Goal: Information Seeking & Learning: Check status

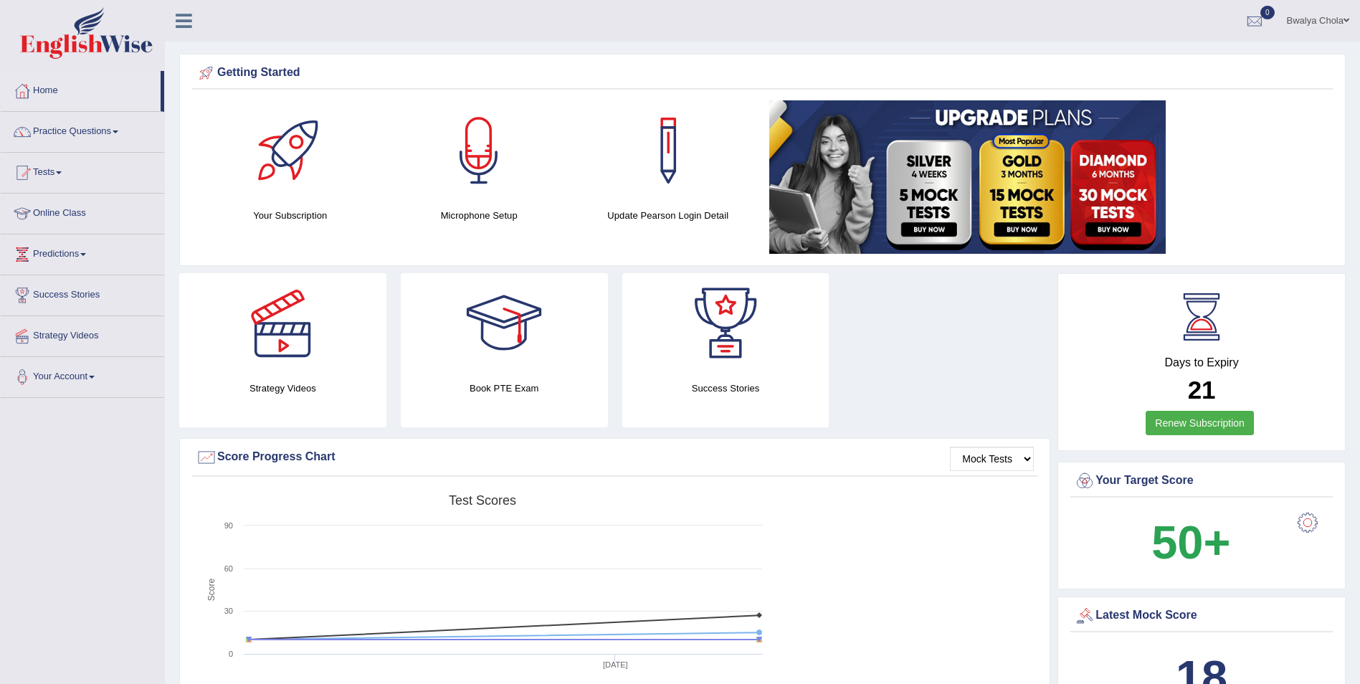
click at [118, 134] on link "Practice Questions" at bounding box center [82, 130] width 163 height 36
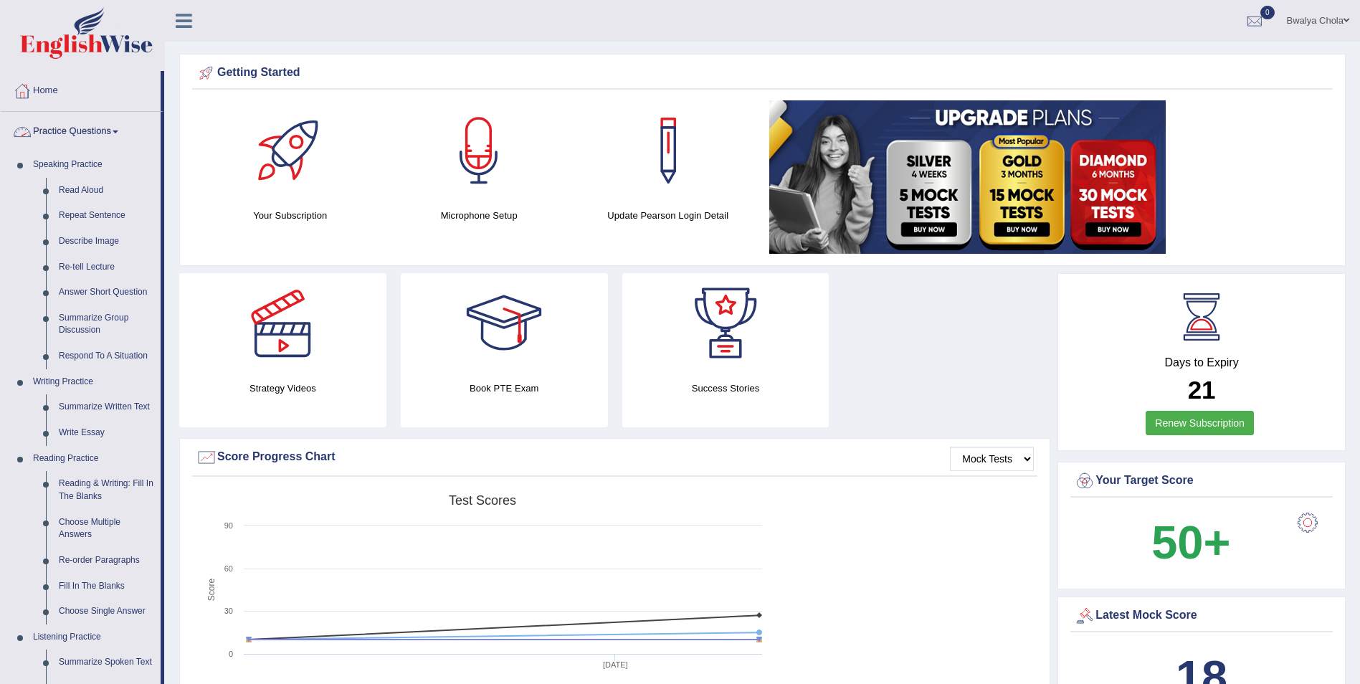
click at [117, 132] on span at bounding box center [116, 131] width 6 height 3
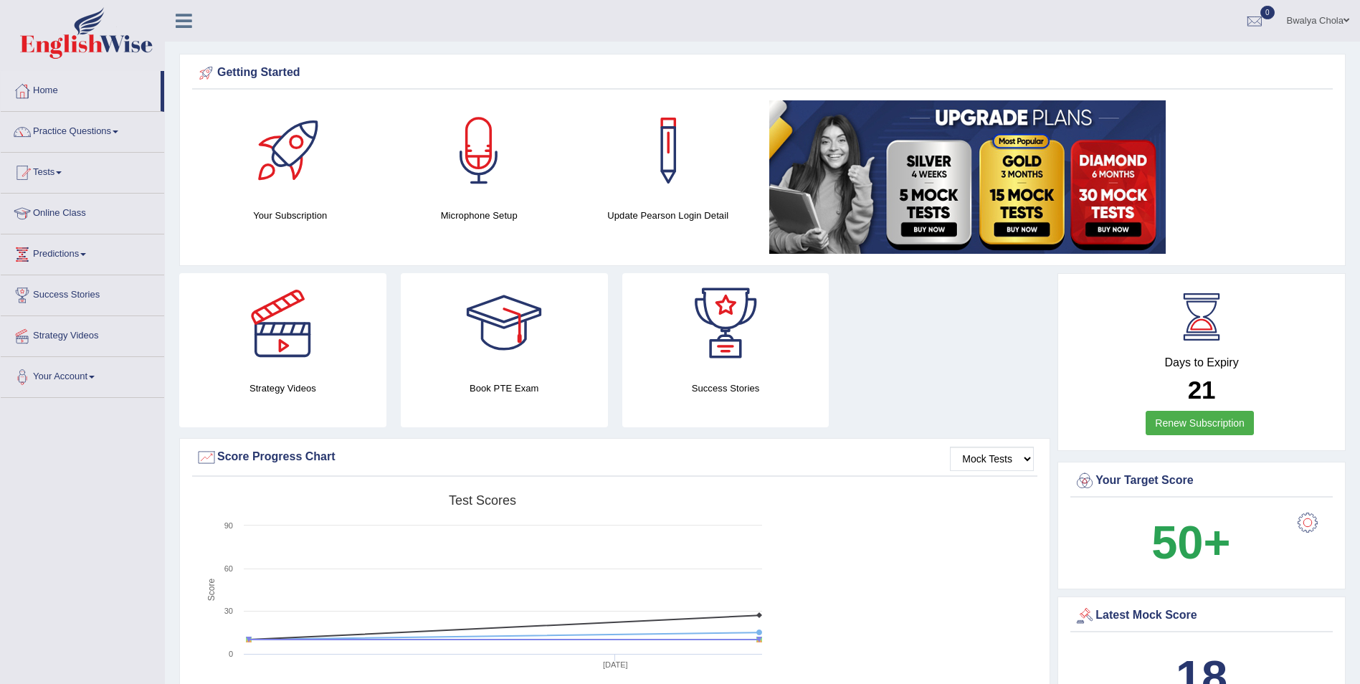
click at [117, 132] on span at bounding box center [116, 131] width 6 height 3
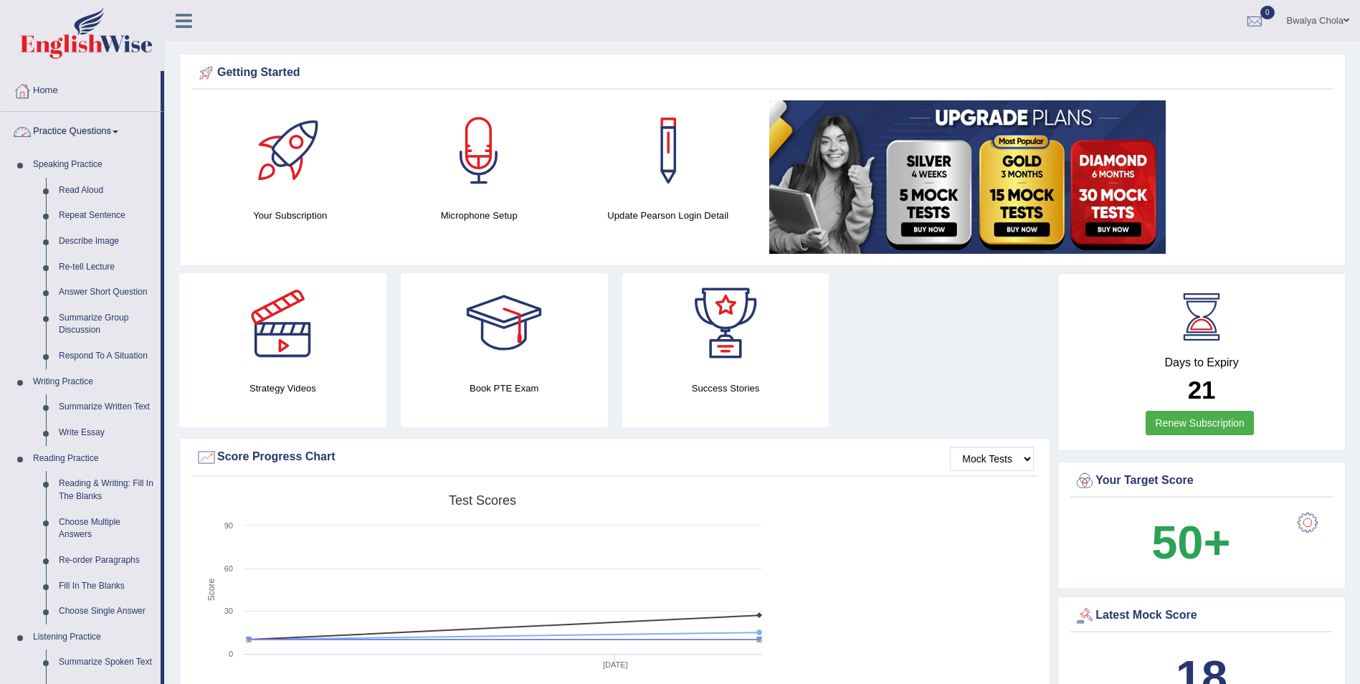
click at [120, 129] on link "Practice Questions" at bounding box center [81, 130] width 160 height 36
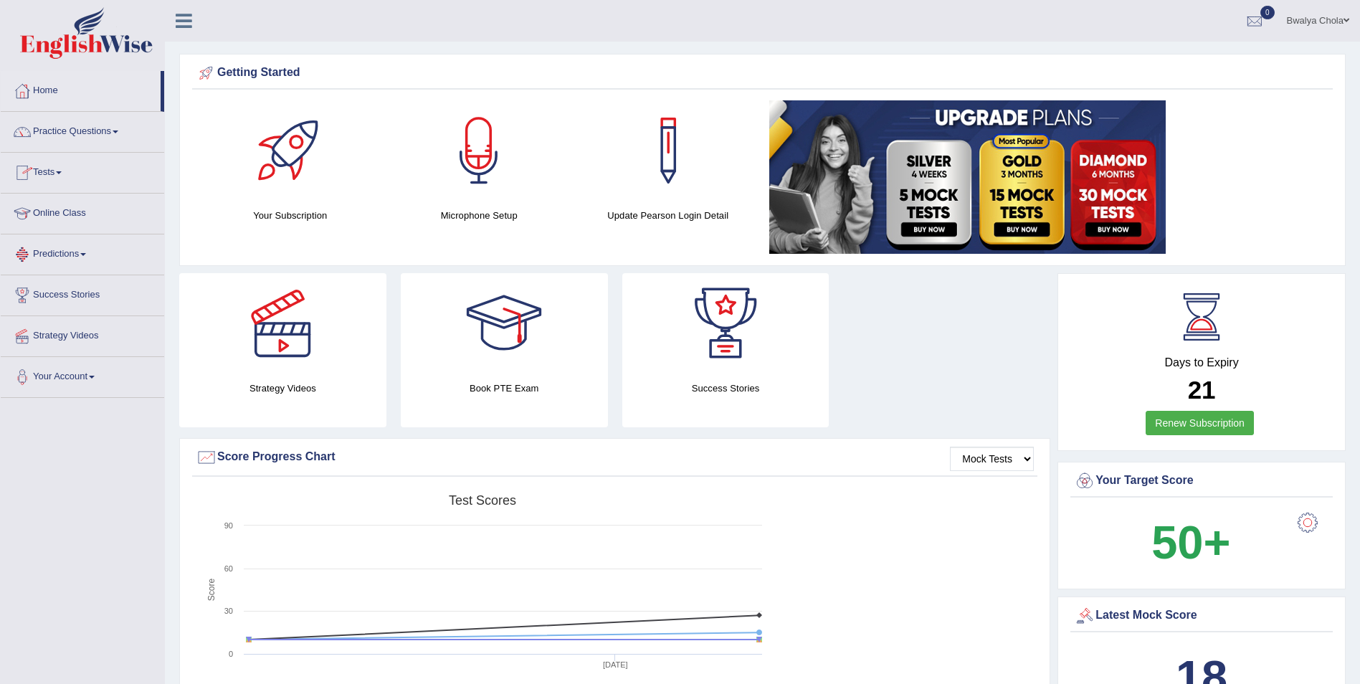
click at [67, 175] on link "Tests" at bounding box center [82, 171] width 163 height 36
click at [90, 205] on link "Take Practice Sectional Test" at bounding box center [94, 206] width 134 height 26
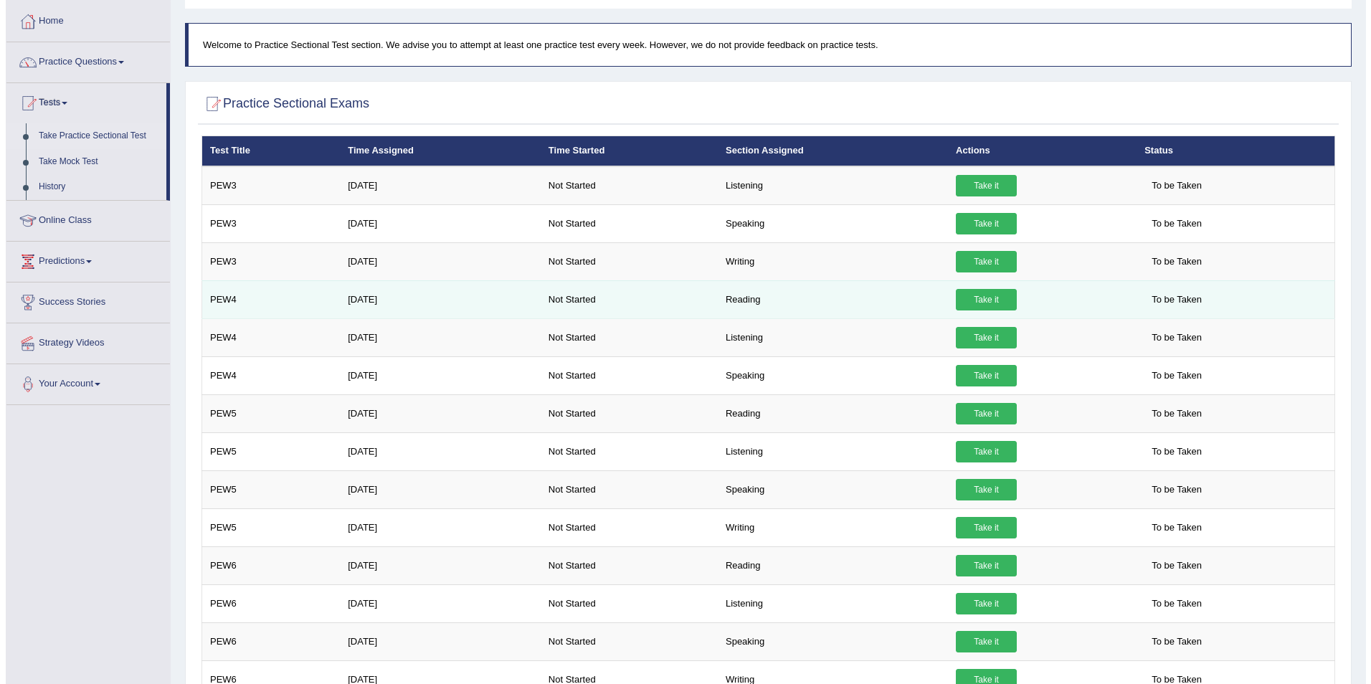
scroll to position [95, 0]
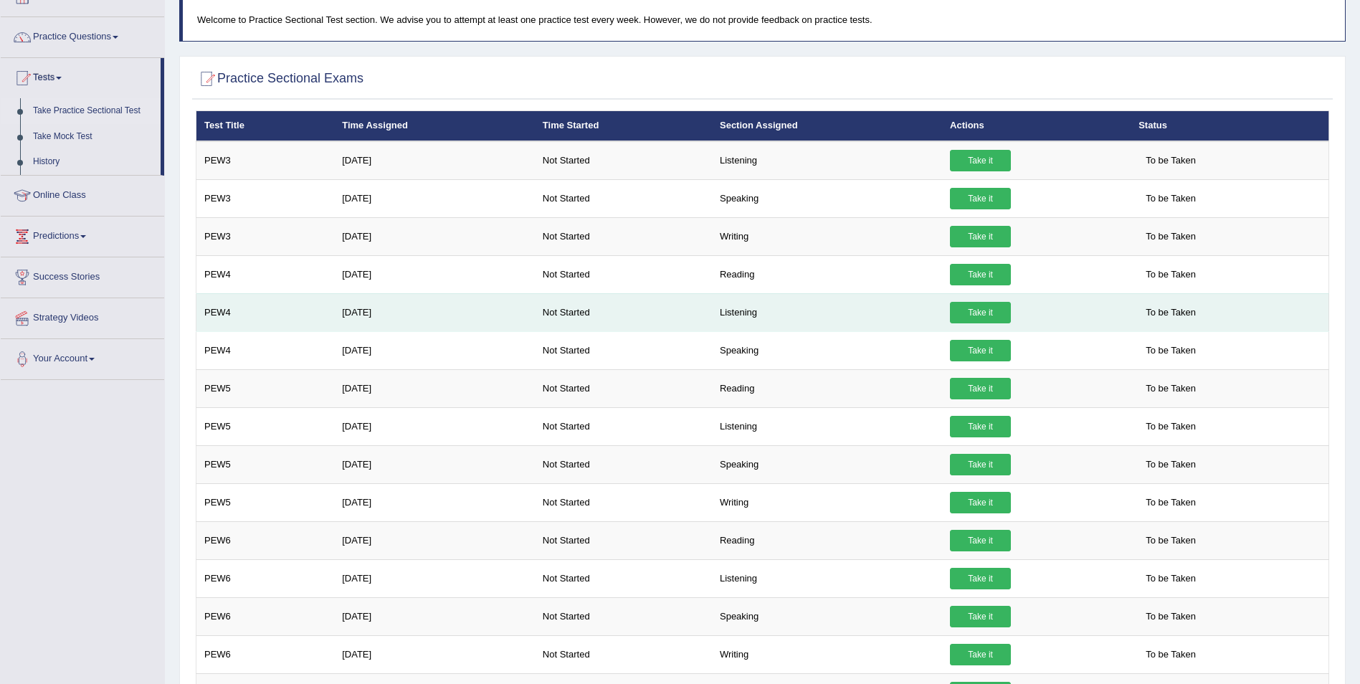
click at [731, 306] on td "Listening" at bounding box center [827, 312] width 230 height 38
click at [951, 313] on link "Take it" at bounding box center [980, 313] width 61 height 22
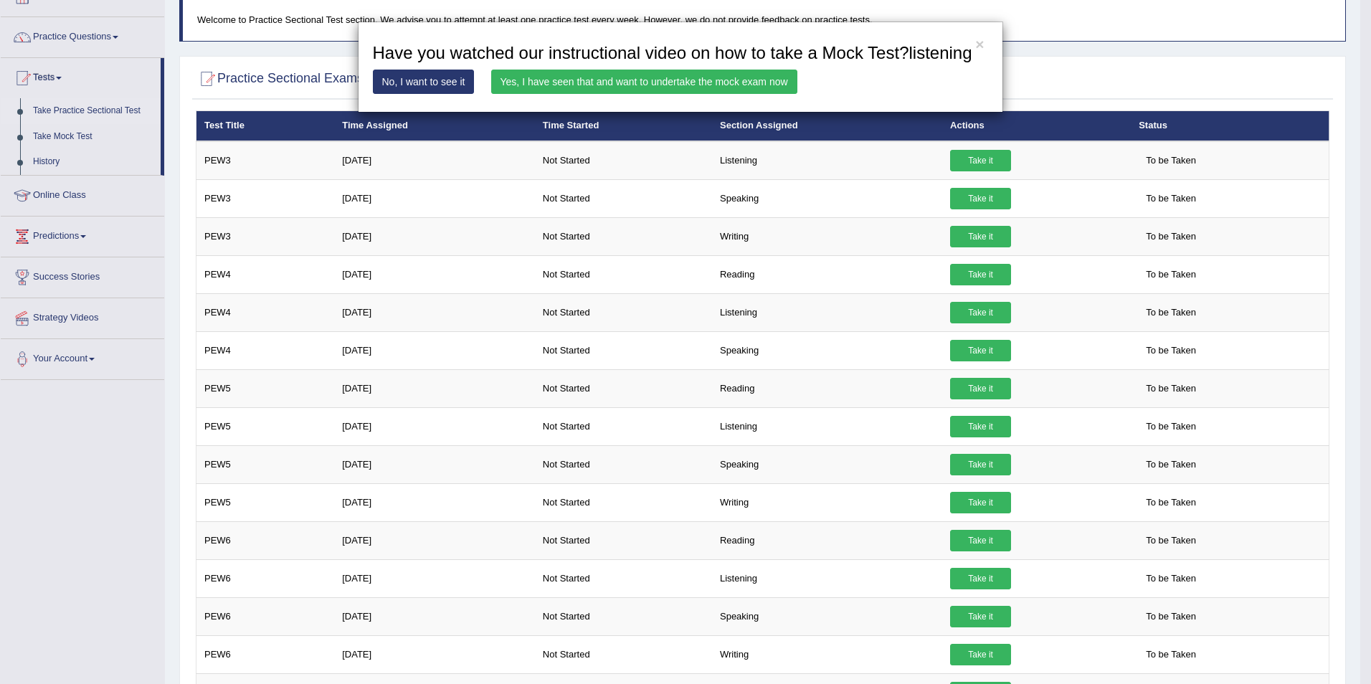
click at [618, 79] on link "Yes, I have seen that and want to undertake the mock exam now" at bounding box center [644, 82] width 306 height 24
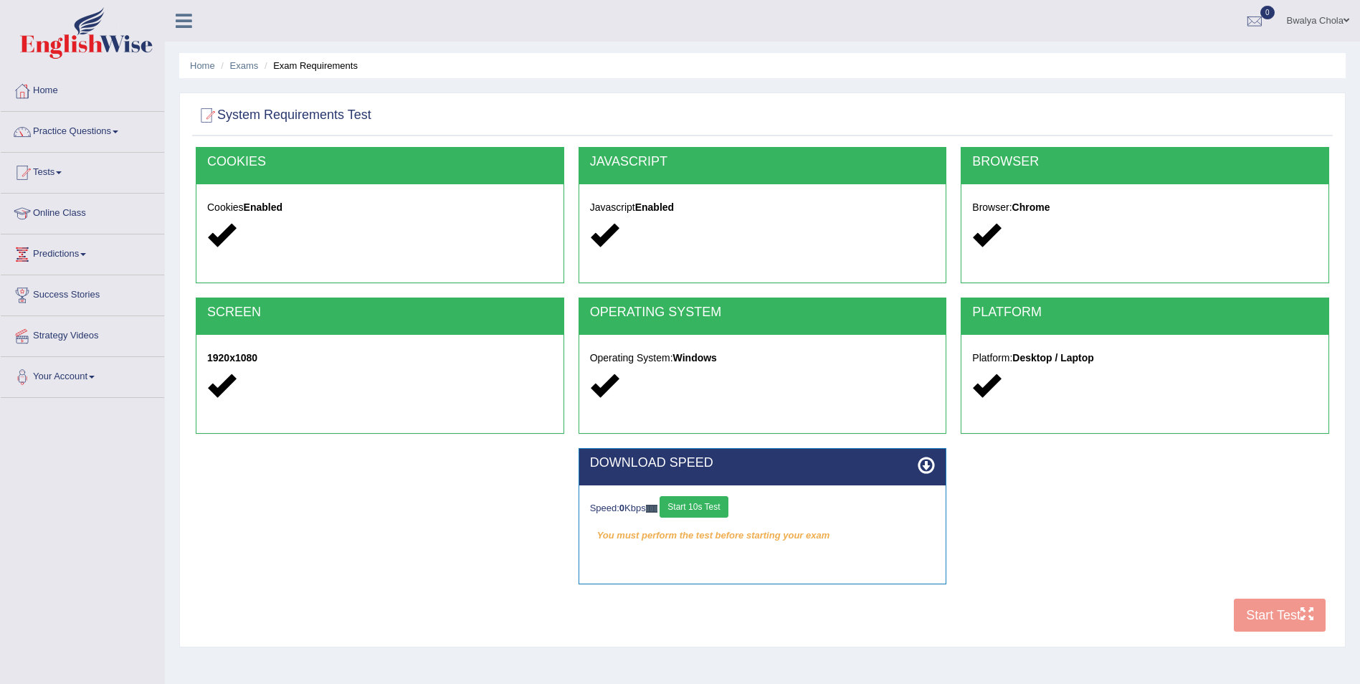
click at [703, 510] on button "Start 10s Test" at bounding box center [694, 507] width 68 height 22
click at [711, 508] on button "Start 10s Test" at bounding box center [694, 507] width 68 height 22
click at [713, 508] on button "Start 10s Test" at bounding box center [704, 507] width 68 height 22
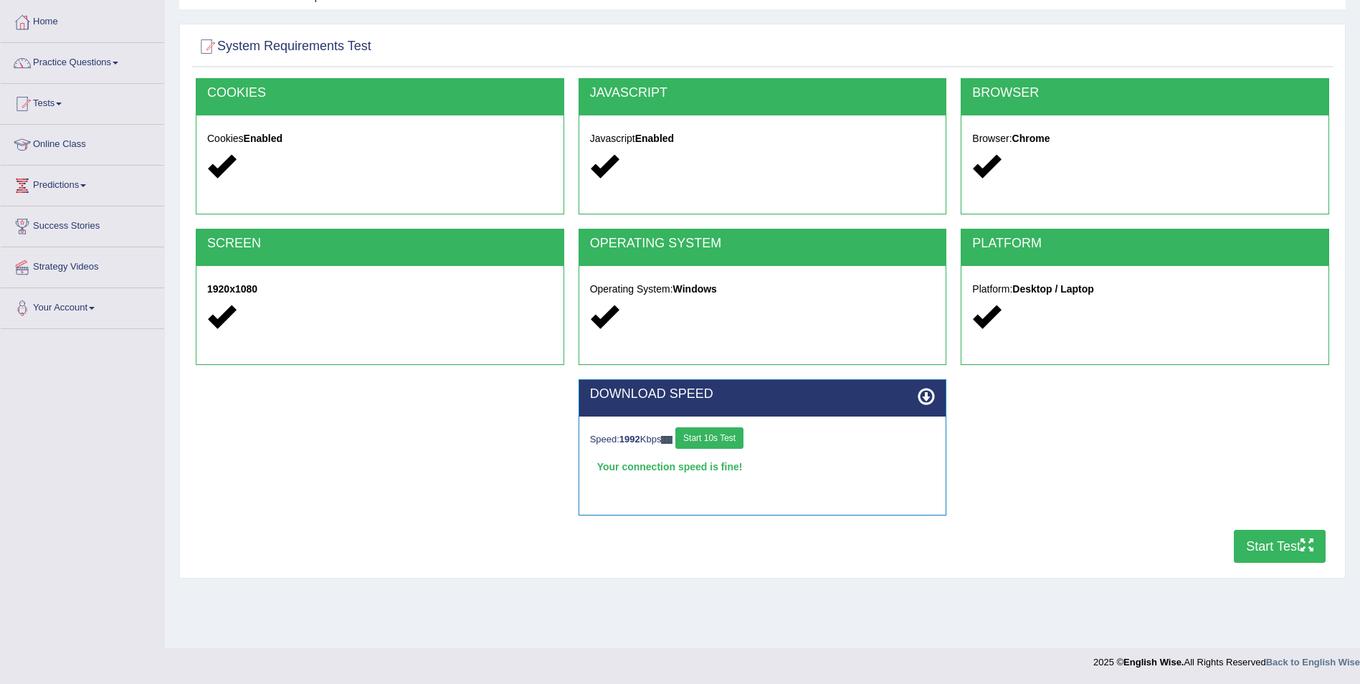
click at [1260, 535] on button "Start Test" at bounding box center [1280, 546] width 92 height 33
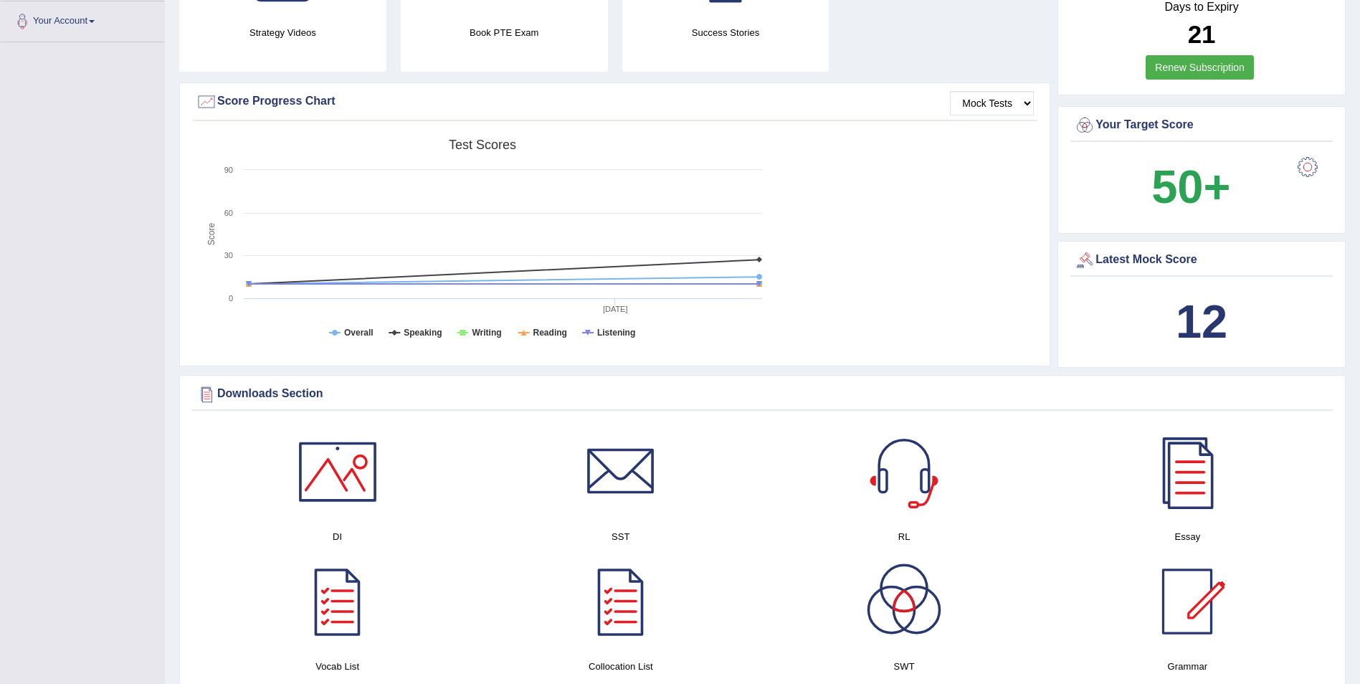
scroll to position [284, 0]
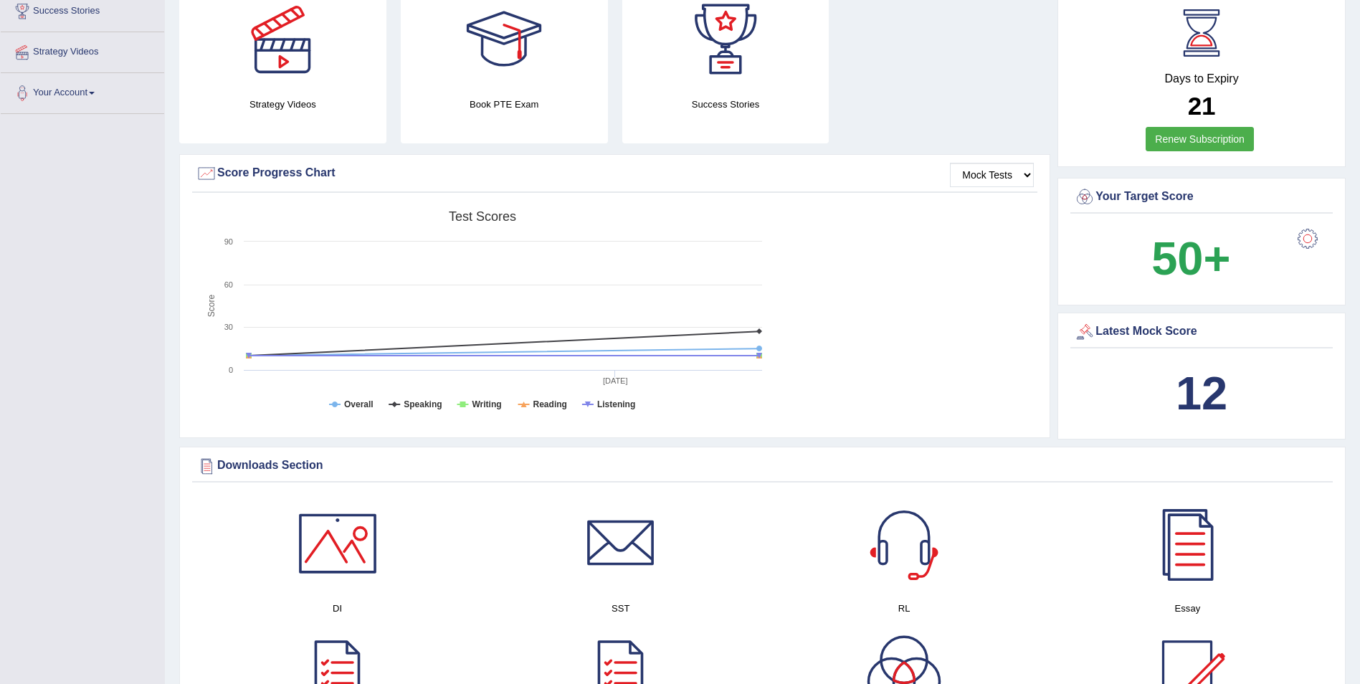
click at [1157, 337] on div "Latest Mock Score" at bounding box center [1201, 332] width 255 height 22
click at [1186, 357] on div "Latest Mock Score 12" at bounding box center [1201, 377] width 288 height 128
click at [1160, 335] on div "Latest Mock Score" at bounding box center [1201, 332] width 255 height 22
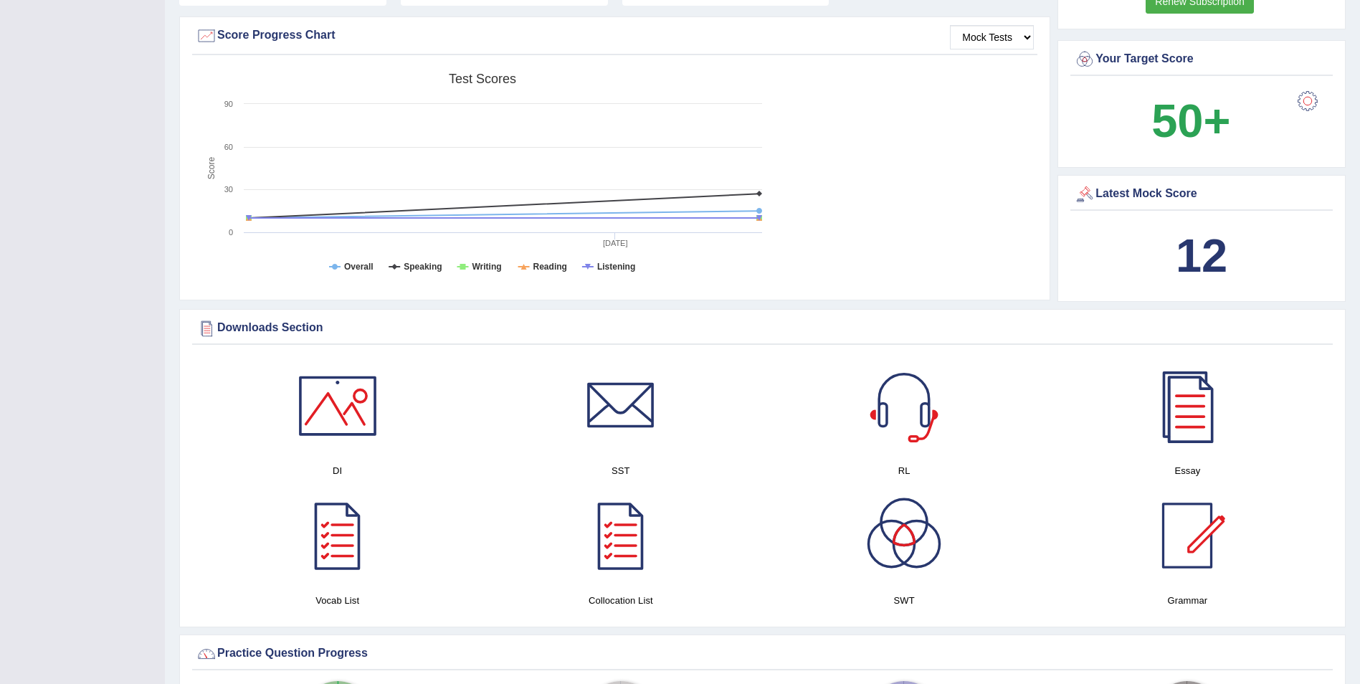
scroll to position [427, 0]
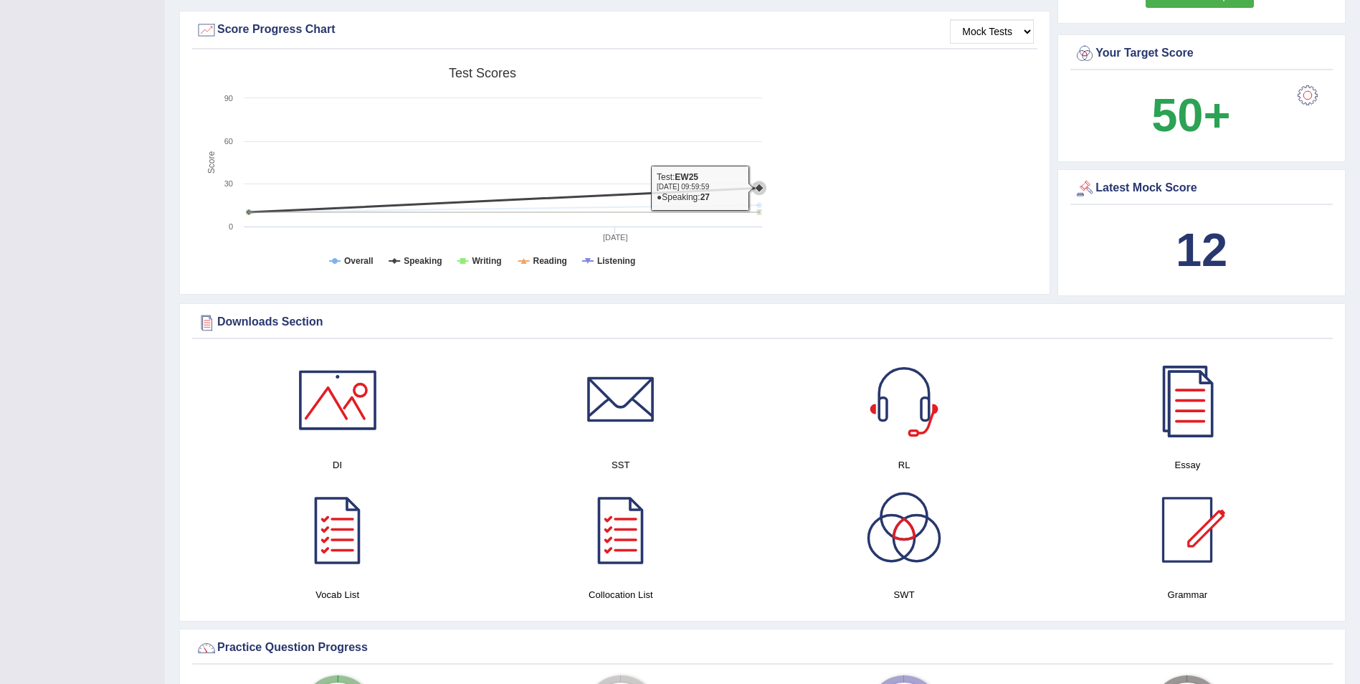
click at [758, 183] on icon at bounding box center [759, 188] width 14 height 14
click at [730, 188] on icon at bounding box center [504, 200] width 525 height 24
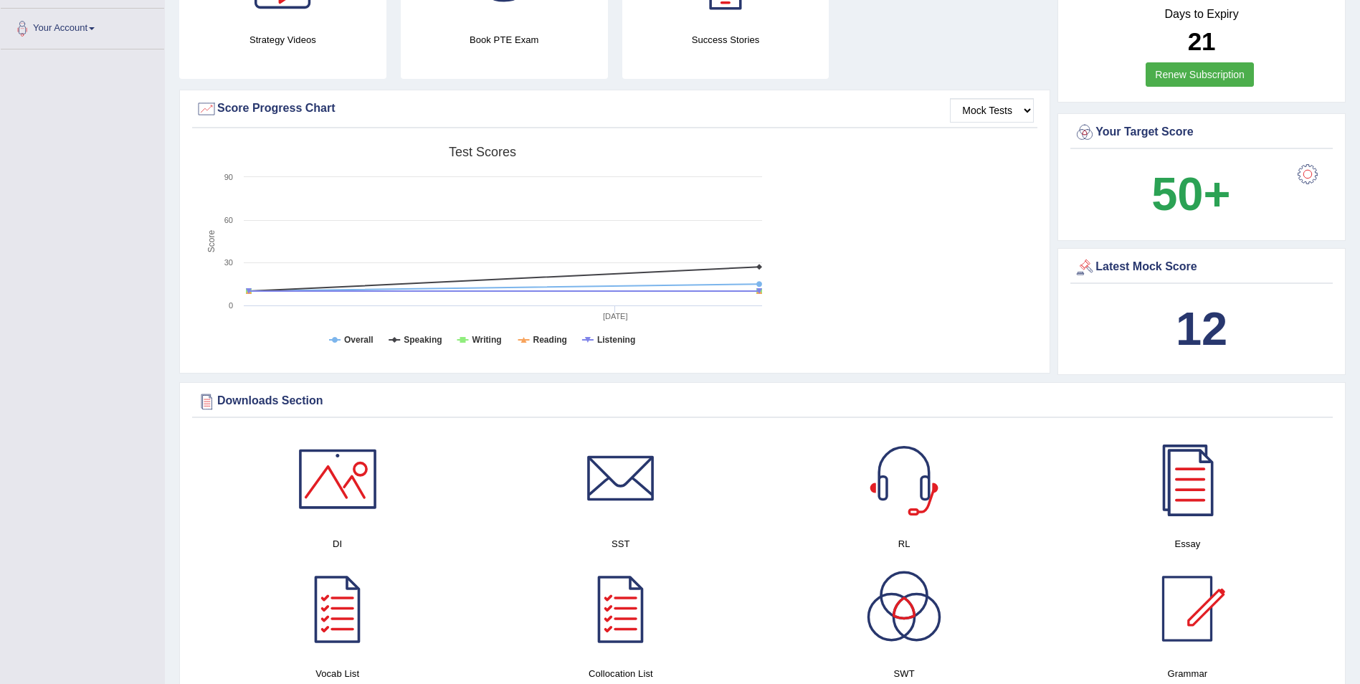
scroll to position [356, 0]
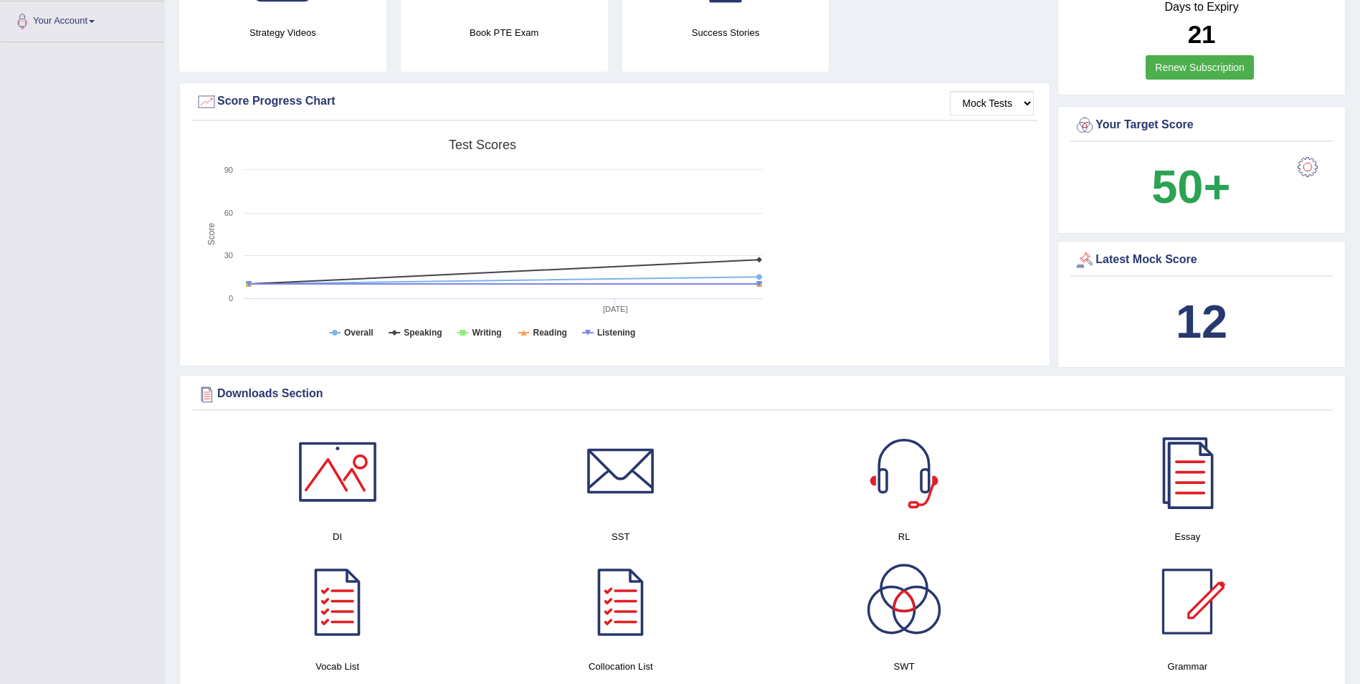
click at [1200, 305] on b "12" at bounding box center [1202, 321] width 52 height 52
click at [1146, 259] on div "Latest Mock Score" at bounding box center [1201, 260] width 255 height 22
click at [1106, 261] on div "Latest Mock Score" at bounding box center [1201, 260] width 255 height 22
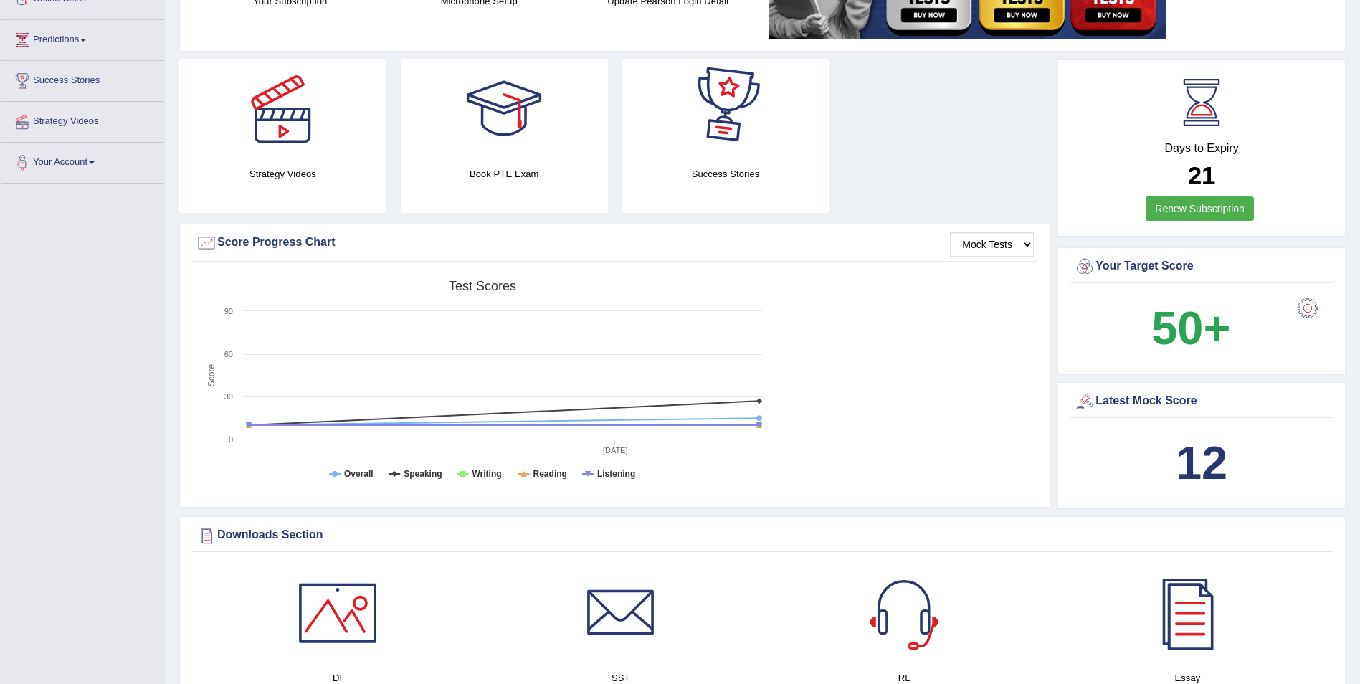
scroll to position [215, 0]
click at [984, 248] on select "Mock Tests" at bounding box center [992, 244] width 84 height 24
click at [1019, 243] on select "Mock Tests" at bounding box center [992, 244] width 84 height 24
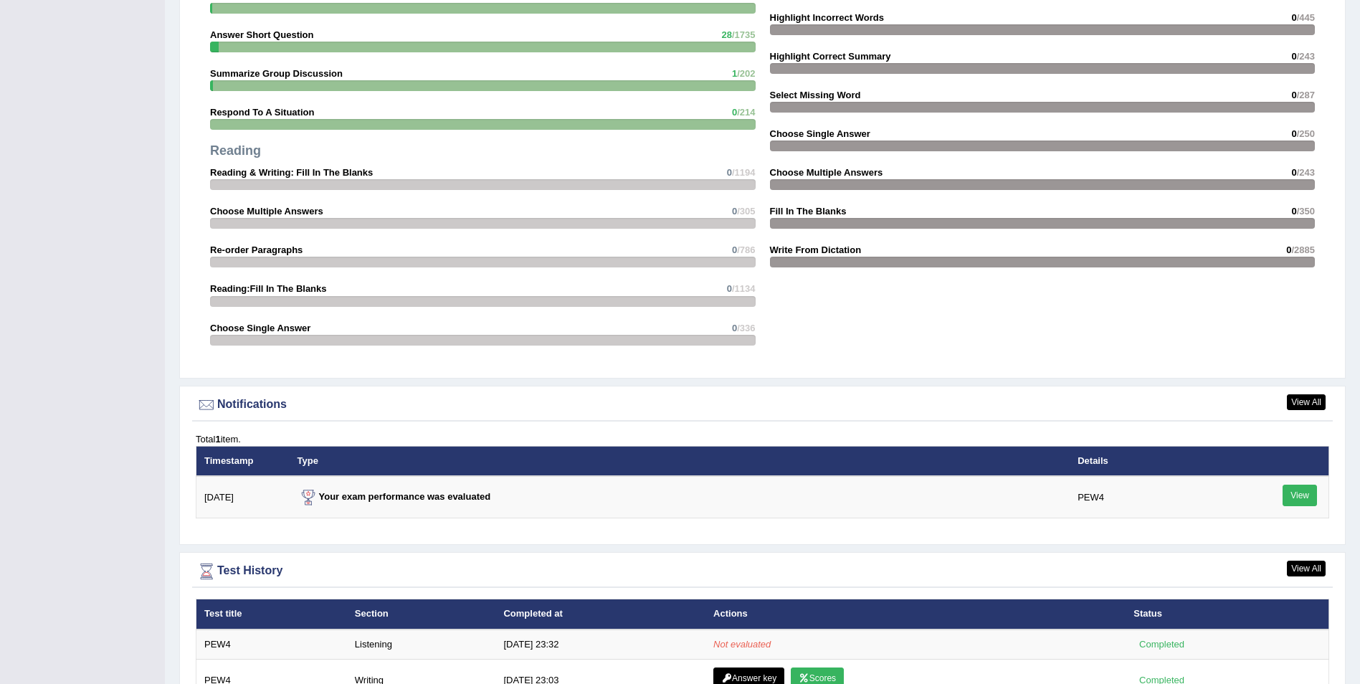
scroll to position [1539, 0]
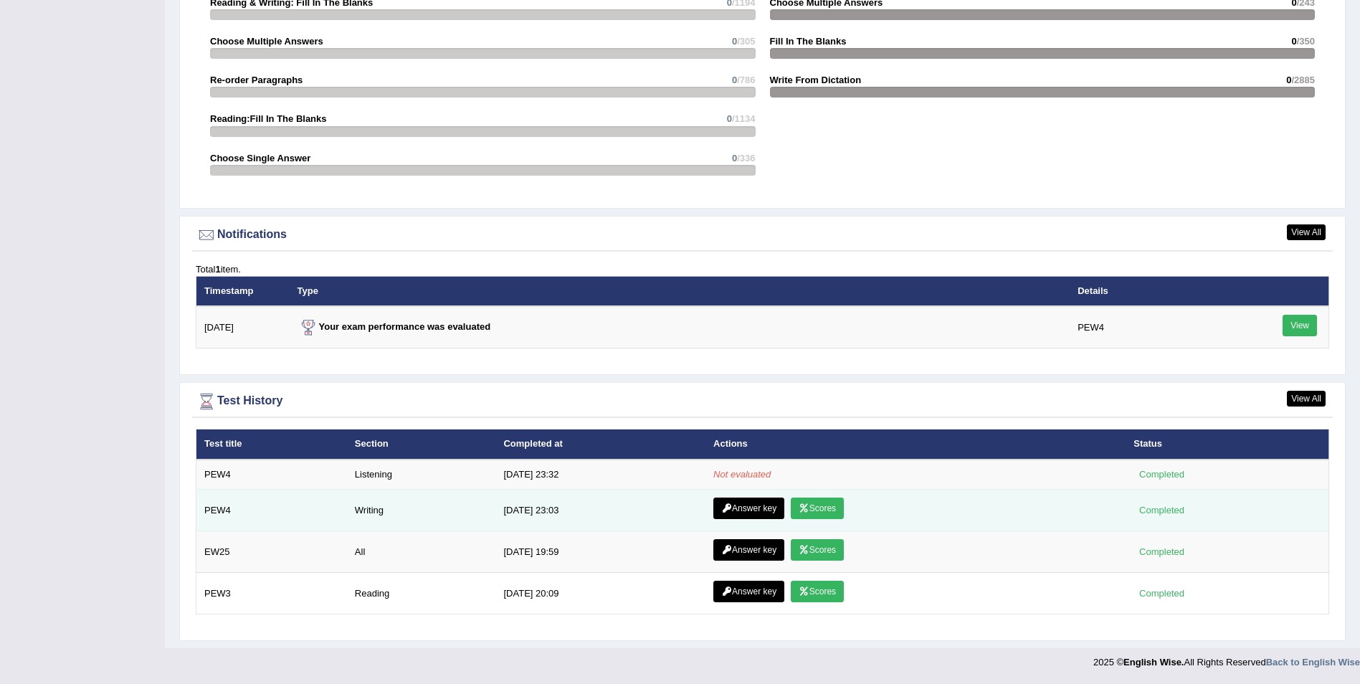
click at [816, 508] on link "Scores" at bounding box center [817, 509] width 53 height 22
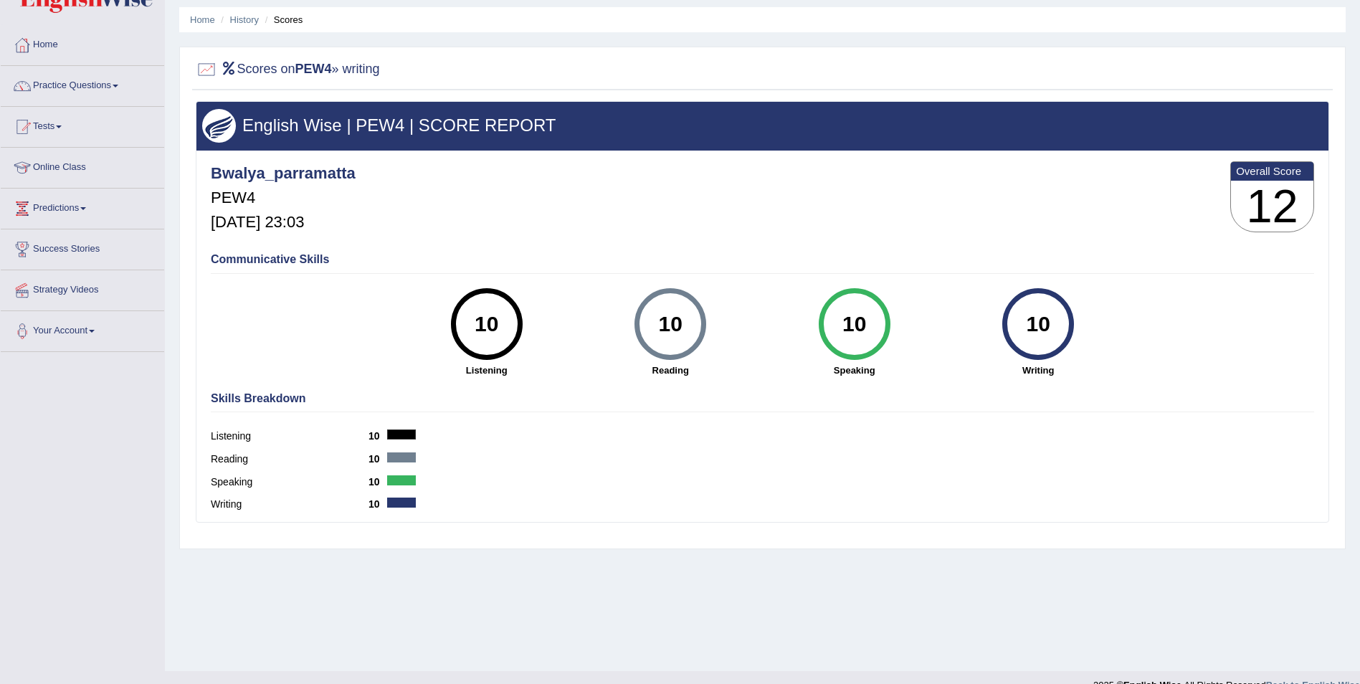
scroll to position [69, 0]
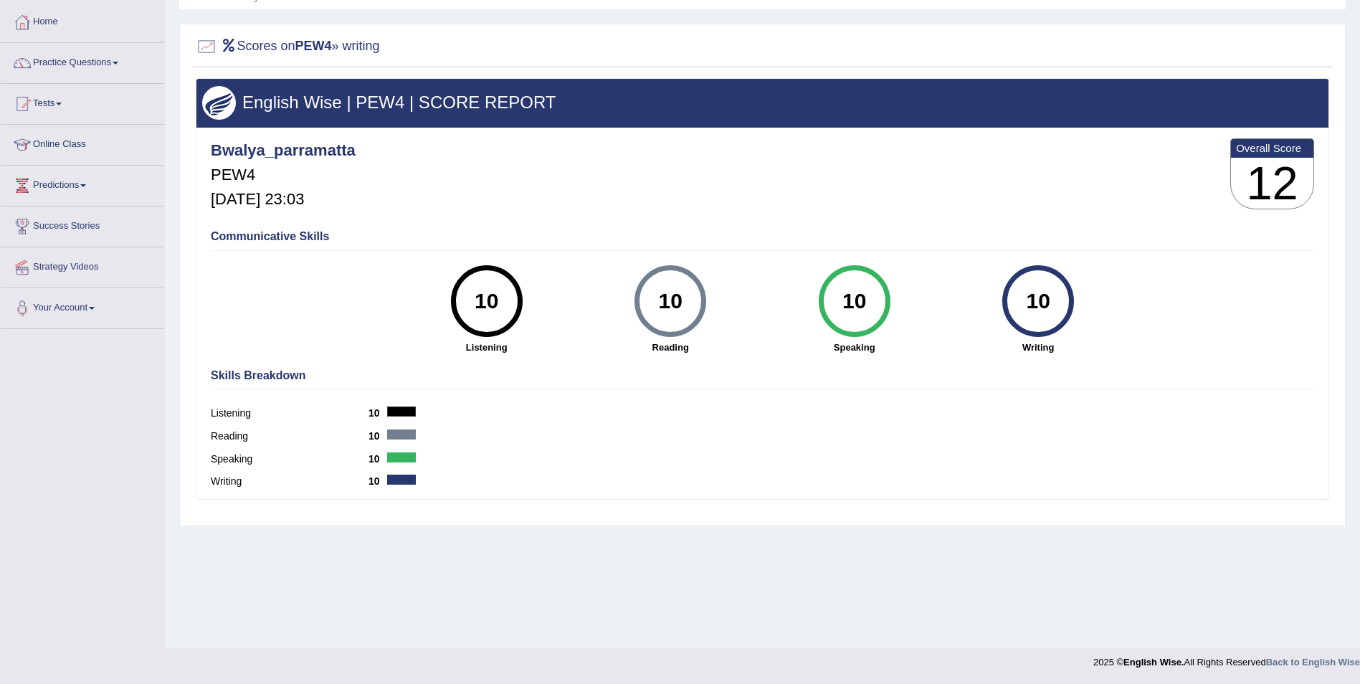
click at [1267, 184] on h3 "12" at bounding box center [1272, 184] width 82 height 52
click at [1163, 224] on div "Communicative Skills 10 Listening 10 [GEOGRAPHIC_DATA] 10 Speaking 10 Writing" at bounding box center [762, 290] width 1110 height 135
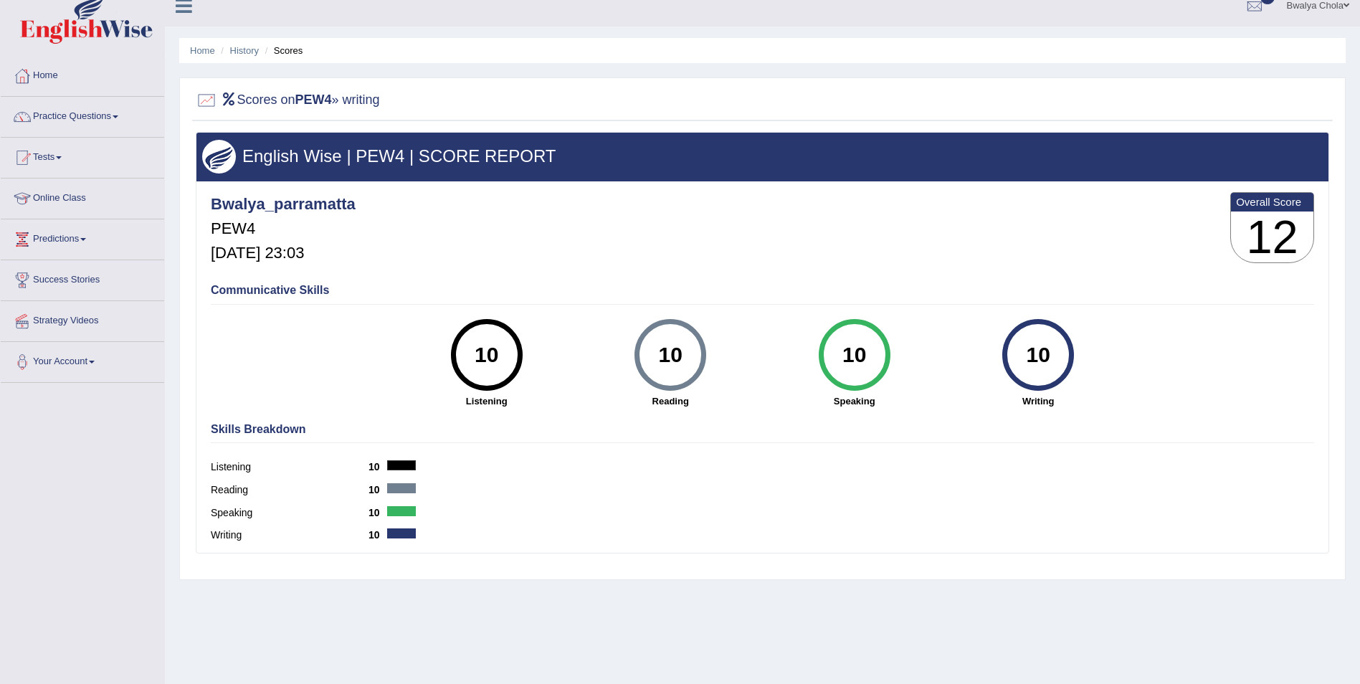
scroll to position [0, 0]
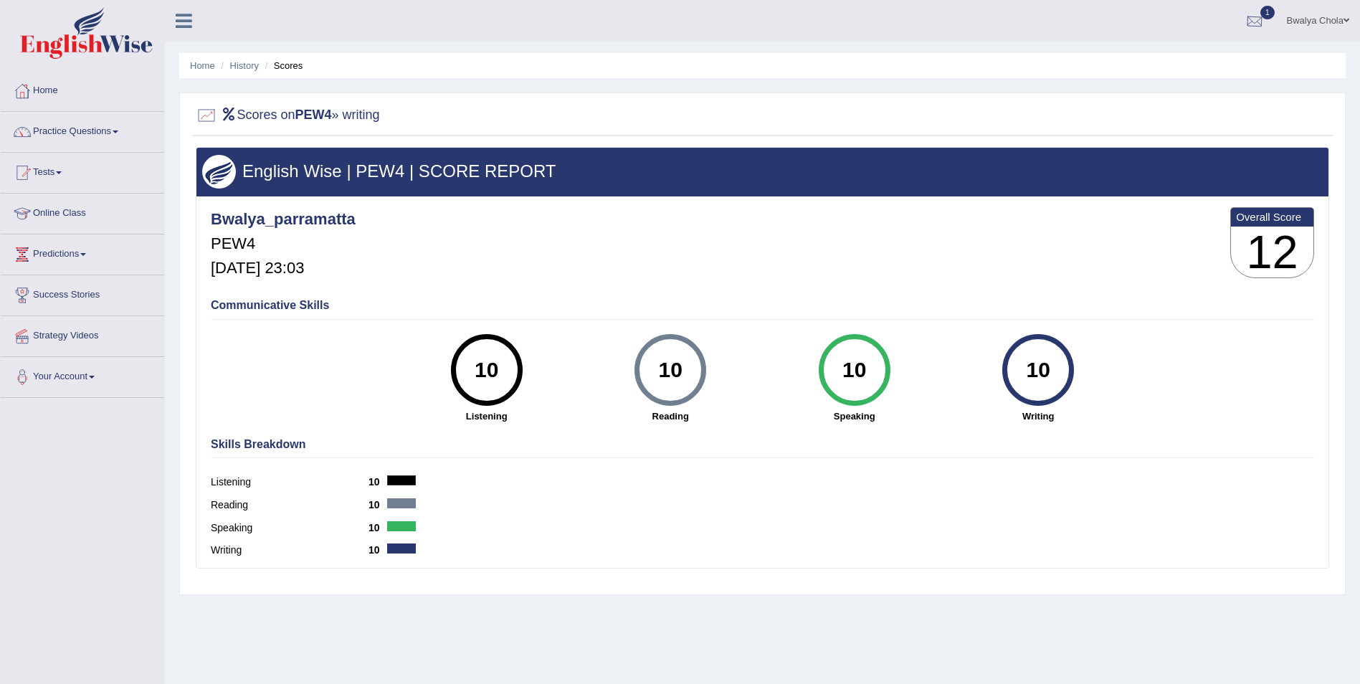
click at [1256, 18] on div at bounding box center [1255, 22] width 22 height 22
click at [1127, 70] on span "Exam evaluated" at bounding box center [1167, 71] width 191 height 11
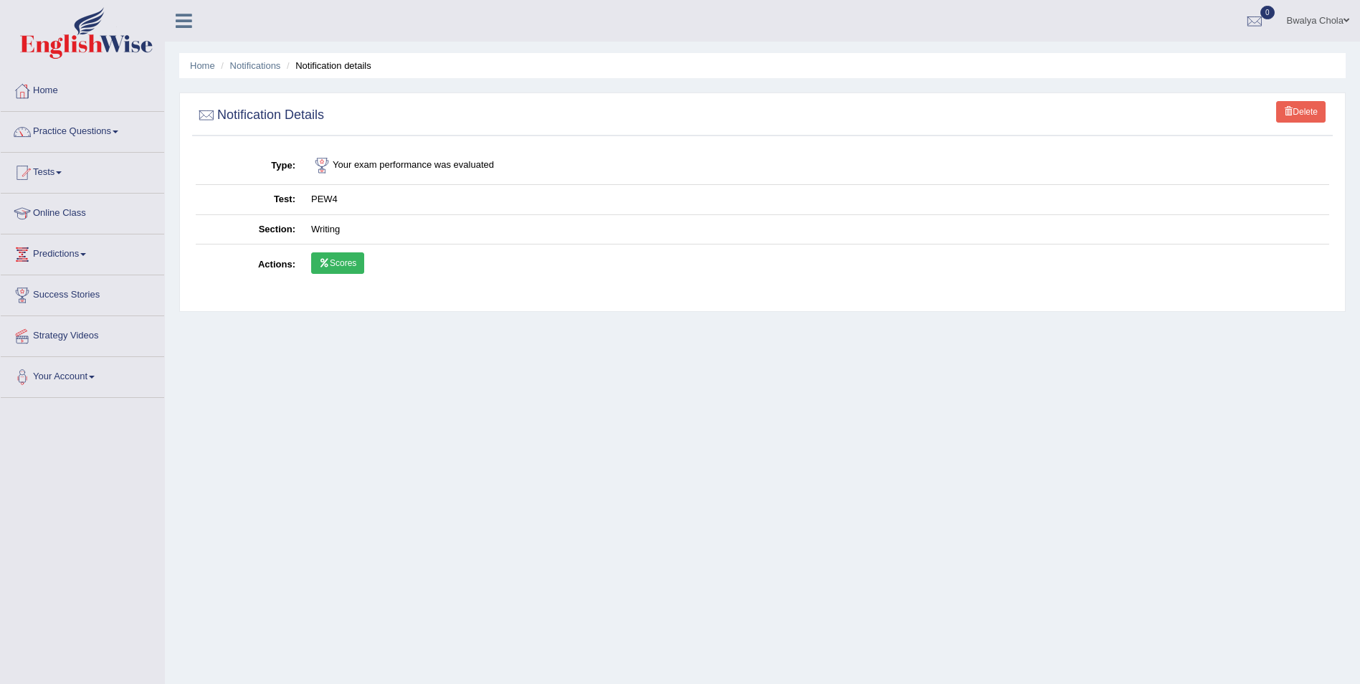
click at [337, 265] on link "Scores" at bounding box center [337, 263] width 53 height 22
